Goal: Navigation & Orientation: Find specific page/section

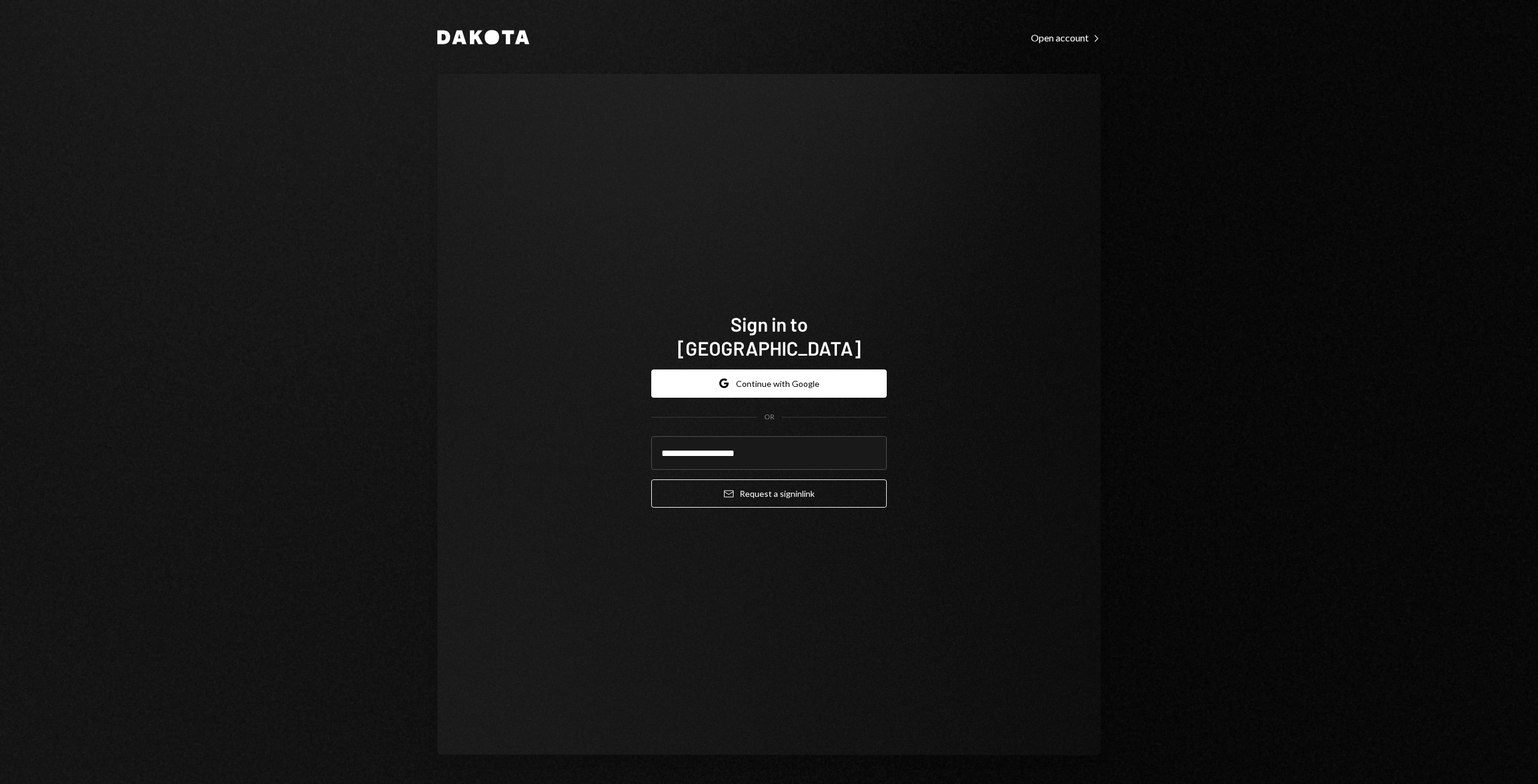
click at [808, 480] on button "Email Request a sign in link" at bounding box center [769, 493] width 236 height 28
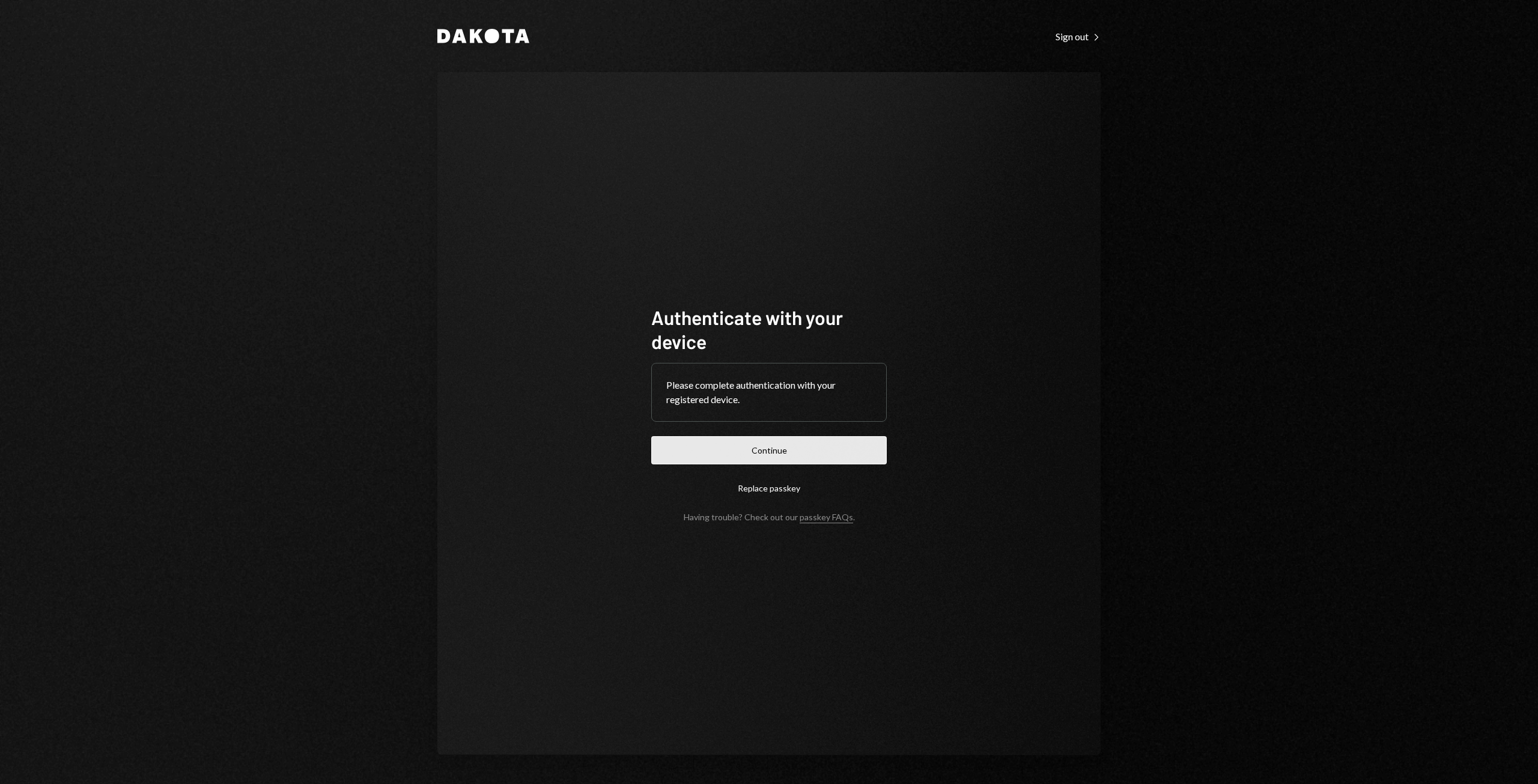
click at [703, 456] on button "Continue" at bounding box center [769, 450] width 236 height 28
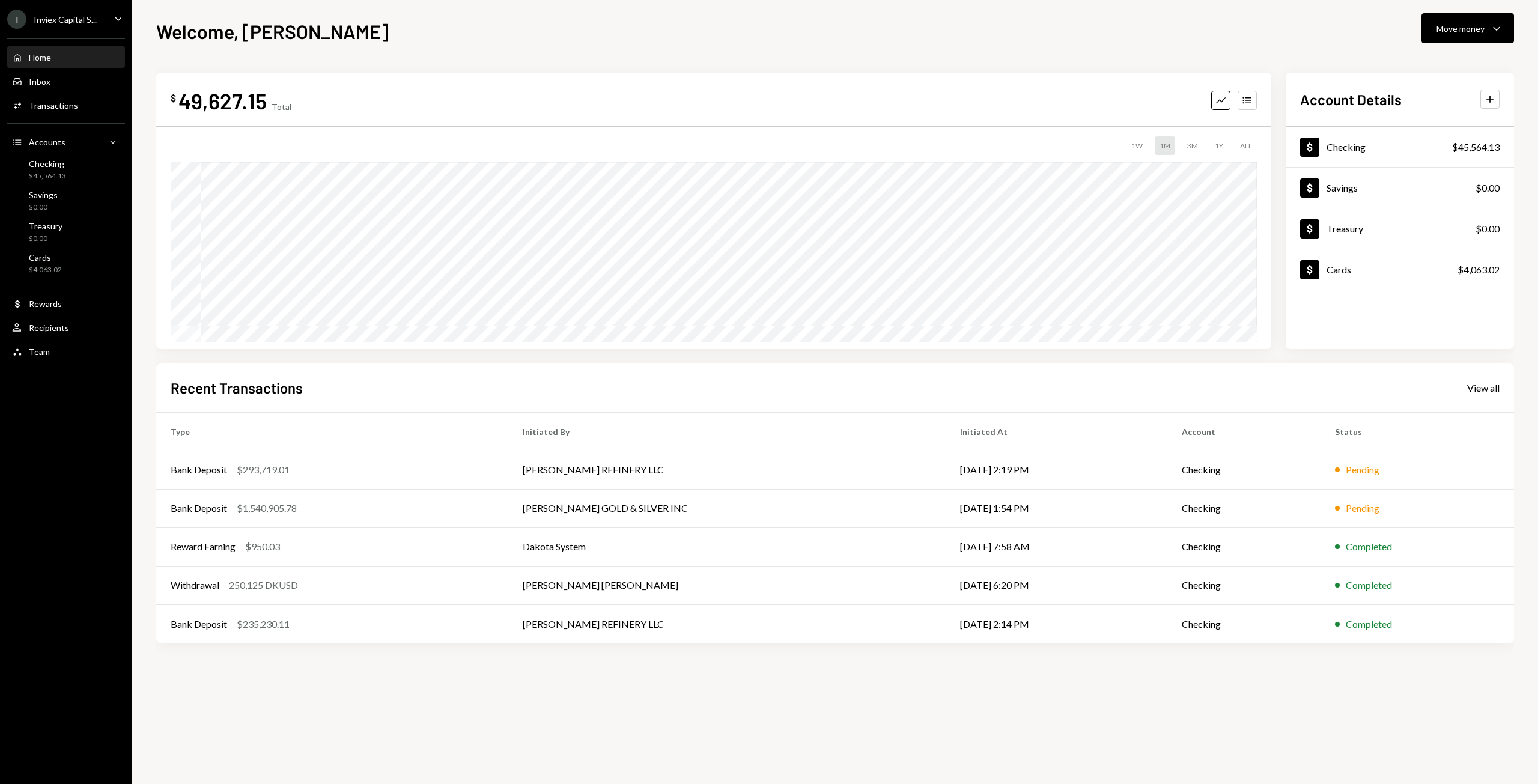
click at [47, 62] on div "Home" at bounding box center [40, 57] width 22 height 10
click at [38, 63] on div "Home Home" at bounding box center [67, 58] width 108 height 21
click at [48, 164] on div "Checking" at bounding box center [47, 163] width 37 height 10
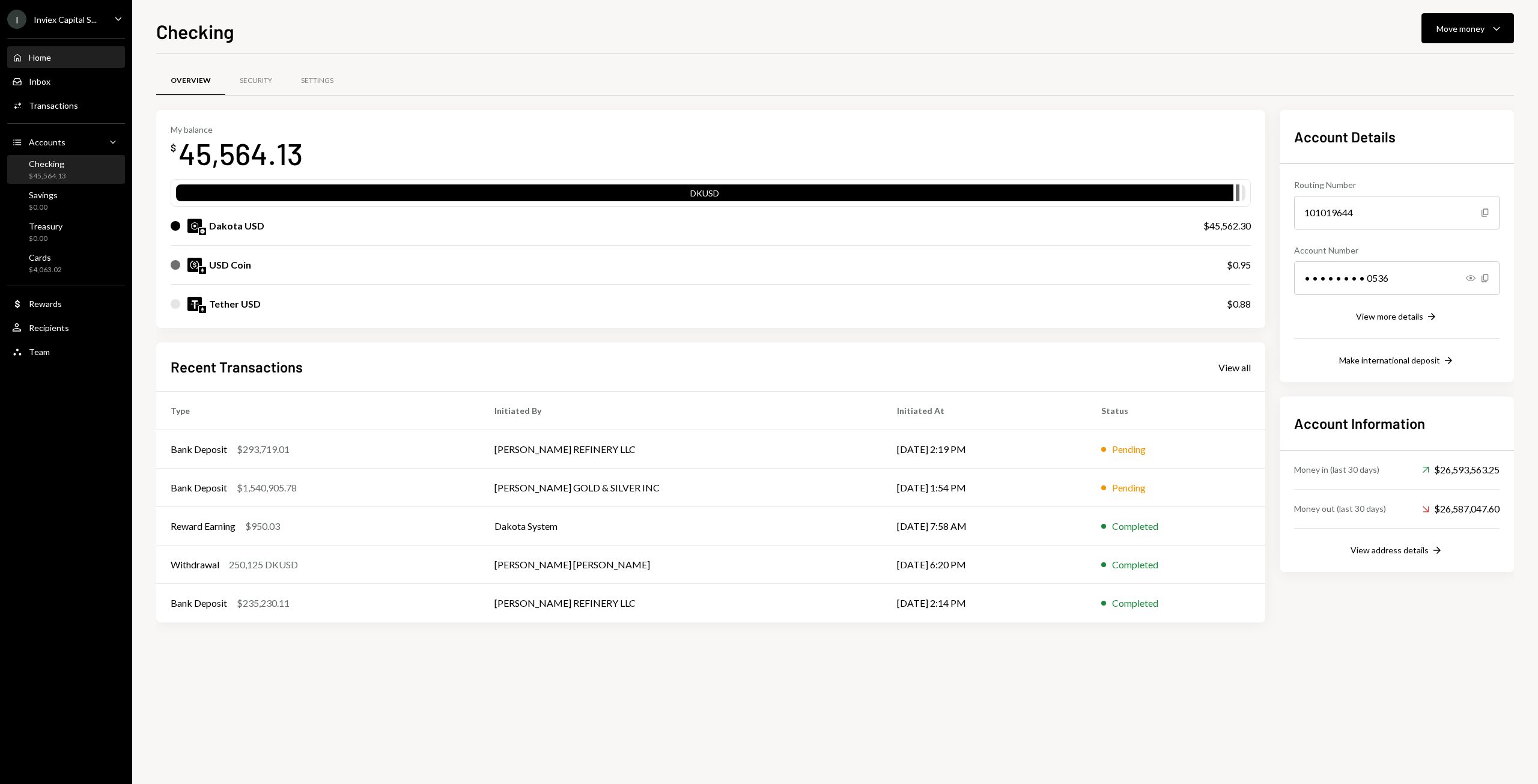
click at [37, 62] on div "Home" at bounding box center [40, 57] width 22 height 10
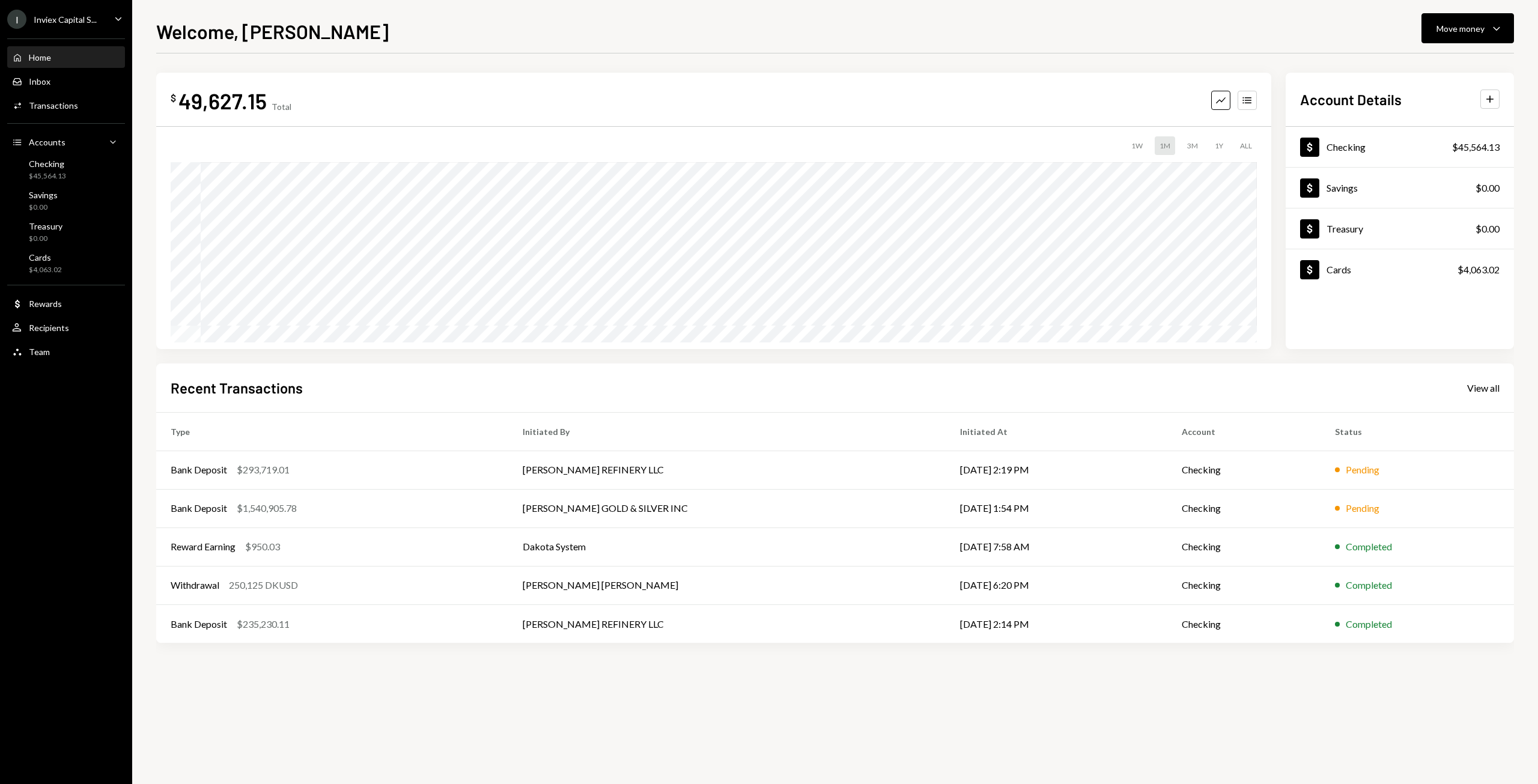
click at [46, 58] on div "Home" at bounding box center [40, 57] width 22 height 10
